Goal: Task Accomplishment & Management: Manage account settings

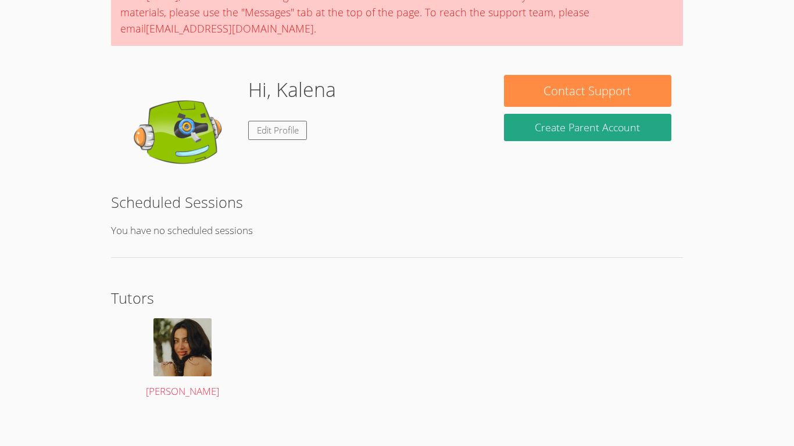
scroll to position [121, 0]
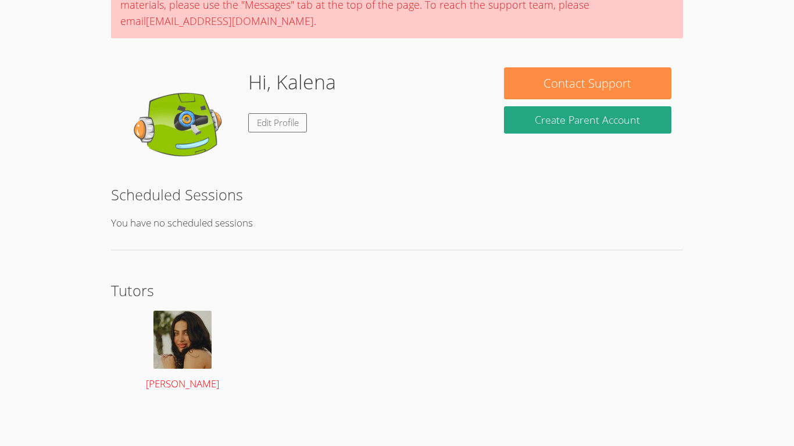
click at [182, 330] on img at bounding box center [182, 340] width 58 height 58
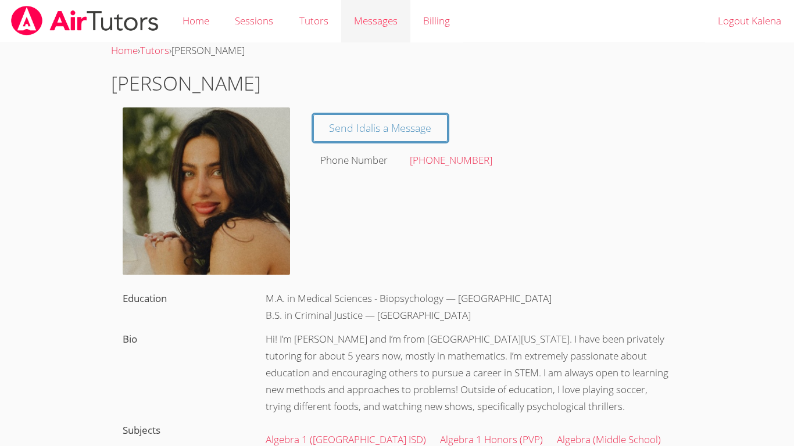
click at [382, 33] on link "Messages" at bounding box center [375, 21] width 69 height 42
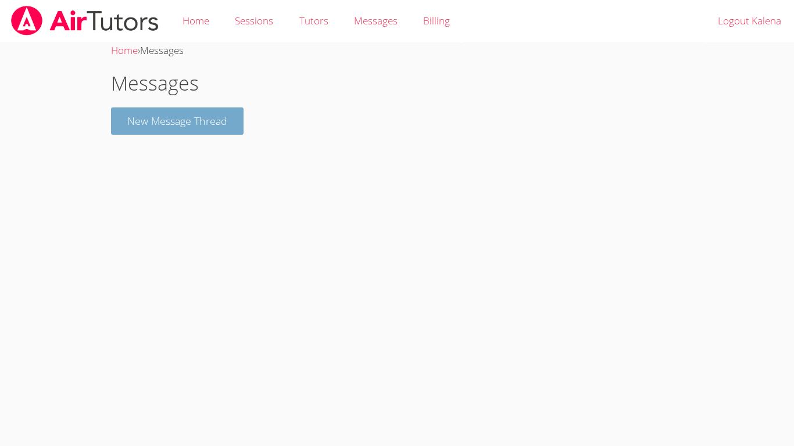
click at [212, 119] on button "New Message Thread" at bounding box center [177, 120] width 132 height 27
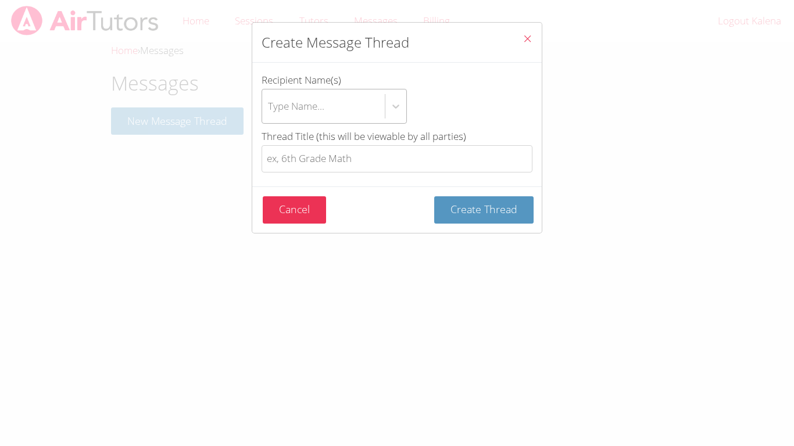
click at [338, 111] on div "Type Name..." at bounding box center [323, 106] width 123 height 34
click at [269, 111] on input "Recipient Name(s) Type Name..." at bounding box center [268, 106] width 1 height 27
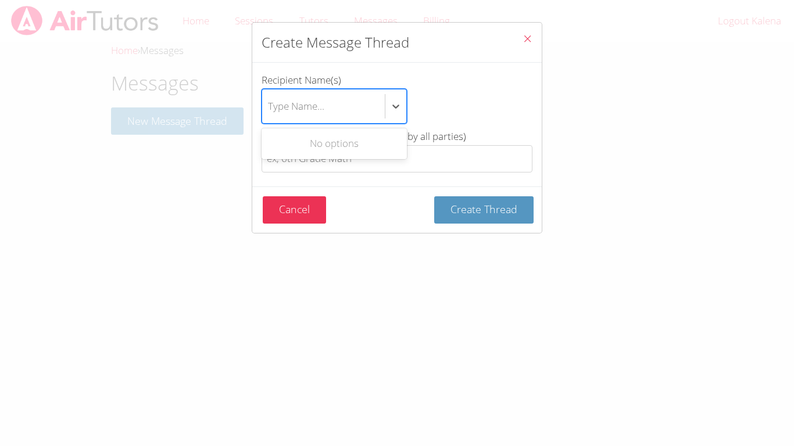
click at [389, 149] on div "No options" at bounding box center [333, 144] width 145 height 26
click at [390, 152] on div "No options" at bounding box center [333, 144] width 145 height 26
click at [518, 201] on button "Create Thread" at bounding box center [483, 209] width 99 height 27
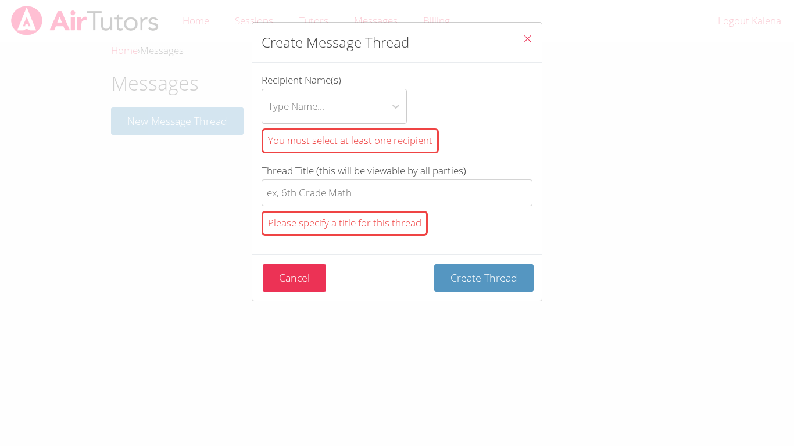
click at [694, 166] on div "Create Message Thread Recipient Name(s) Type Name... You must select at least o…" at bounding box center [397, 223] width 794 height 446
click at [526, 38] on icon "Close" at bounding box center [527, 39] width 10 height 10
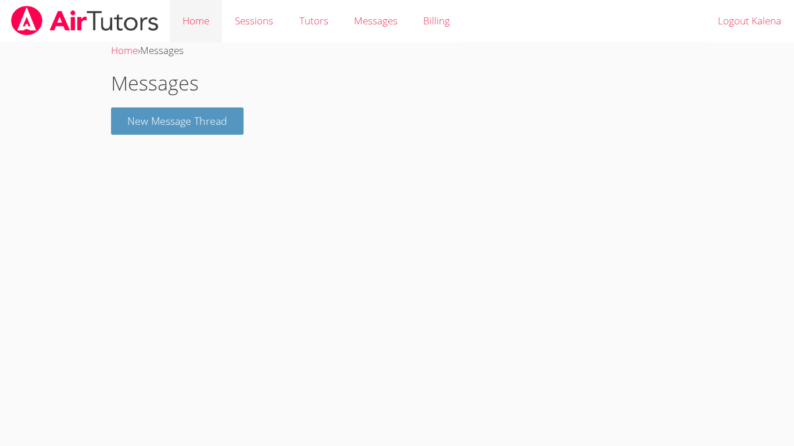
click at [200, 13] on link "Home" at bounding box center [196, 21] width 52 height 42
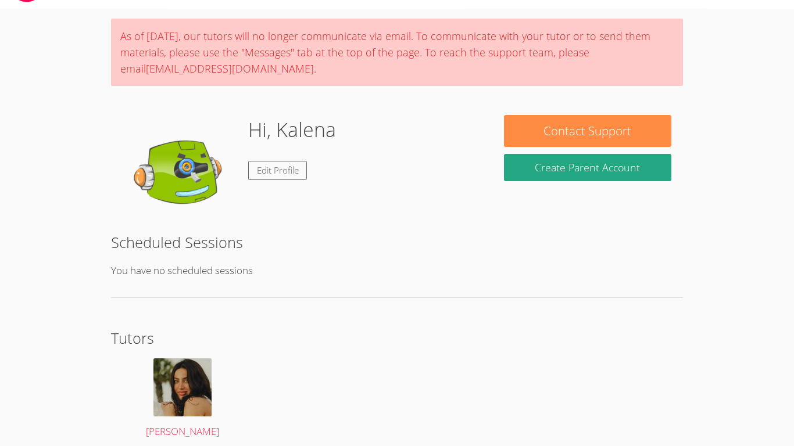
scroll to position [36, 0]
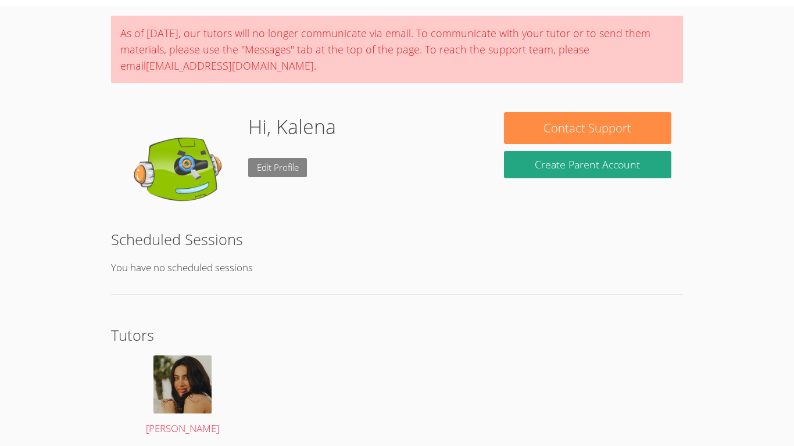
click at [263, 171] on link "Edit Profile" at bounding box center [277, 167] width 59 height 19
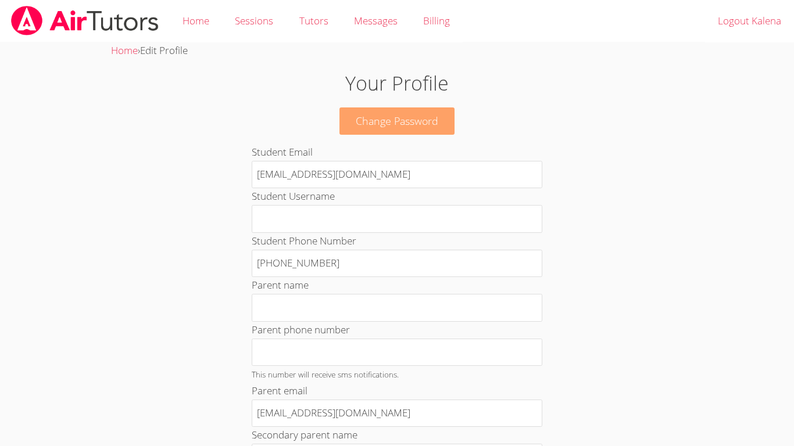
click at [417, 123] on link "Change Password" at bounding box center [396, 120] width 115 height 27
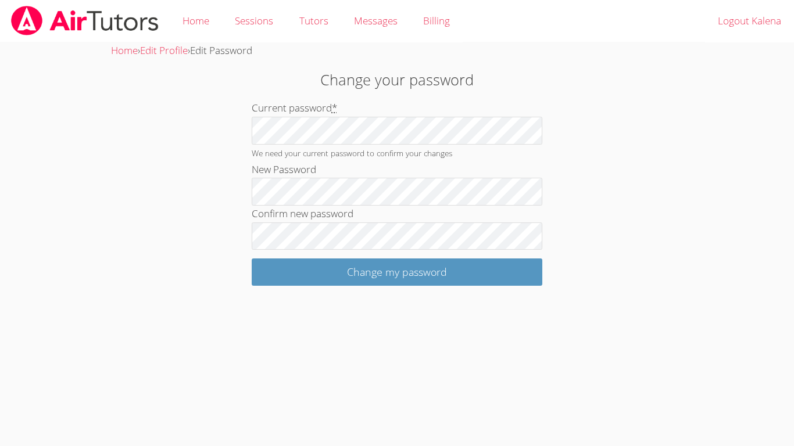
click at [252, 259] on input "Change my password" at bounding box center [397, 272] width 291 height 27
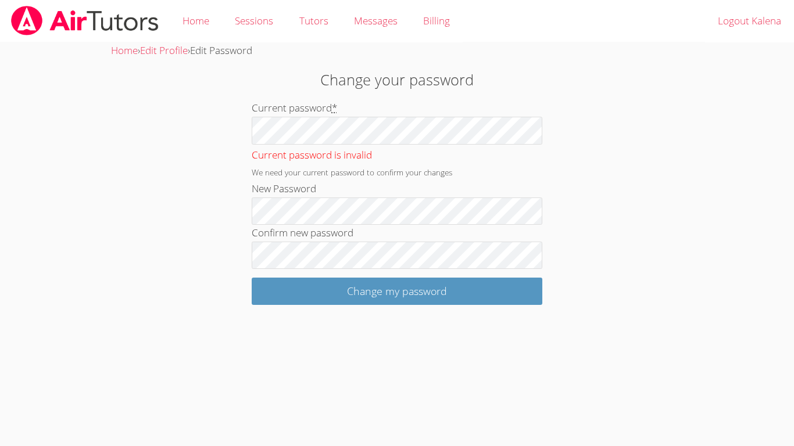
click at [252, 278] on input "Change my password" at bounding box center [397, 291] width 291 height 27
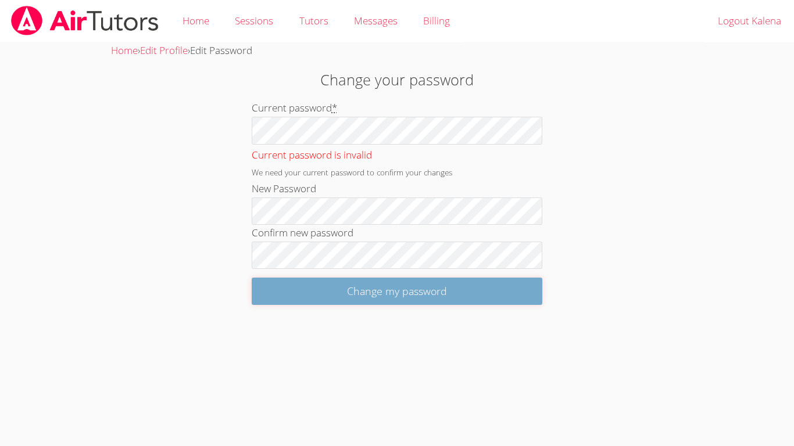
click at [381, 289] on input "Change my password" at bounding box center [397, 291] width 291 height 27
